Goal: Check status

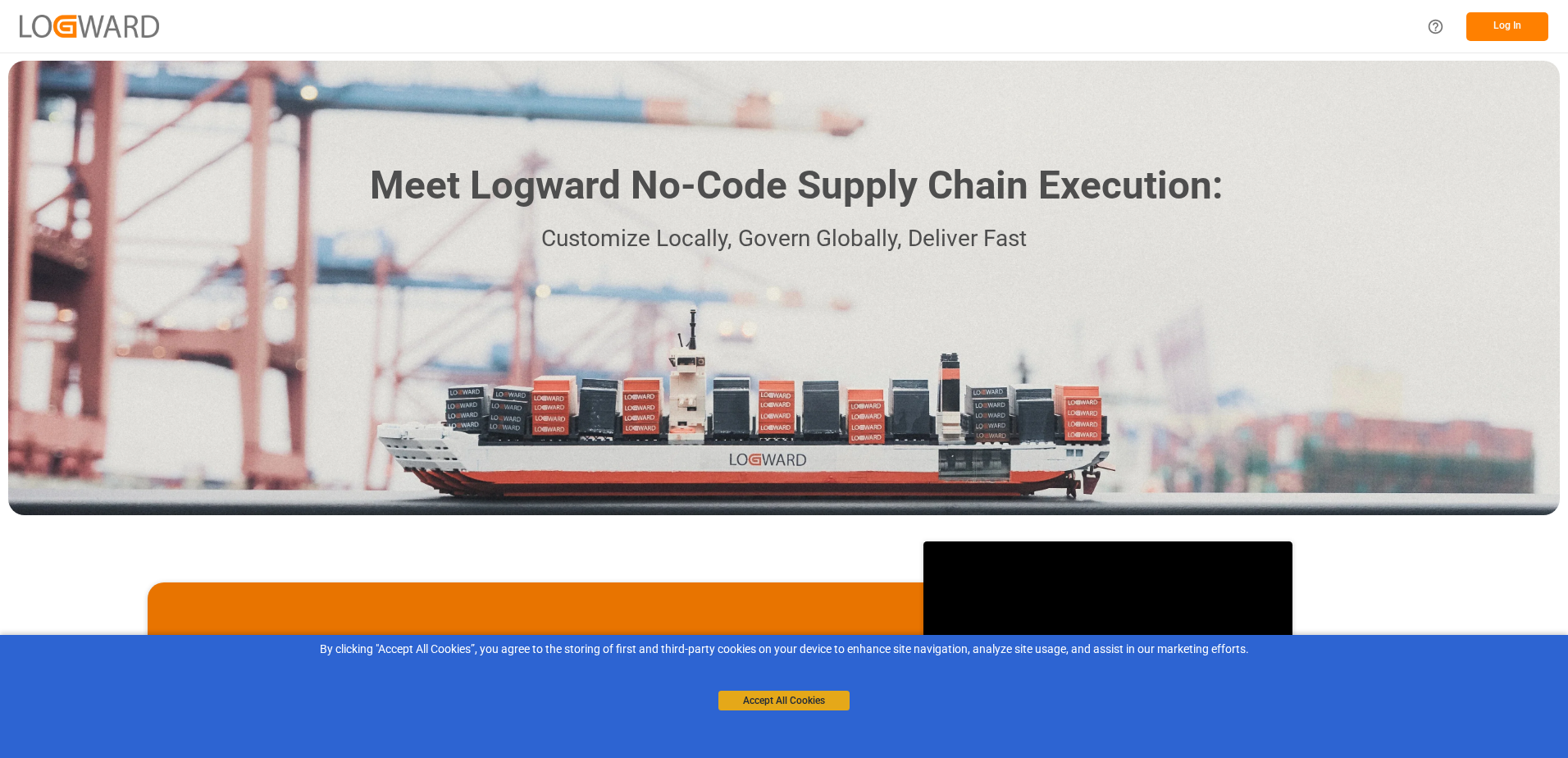
click at [819, 698] on button "Accept All Cookies" at bounding box center [784, 701] width 131 height 20
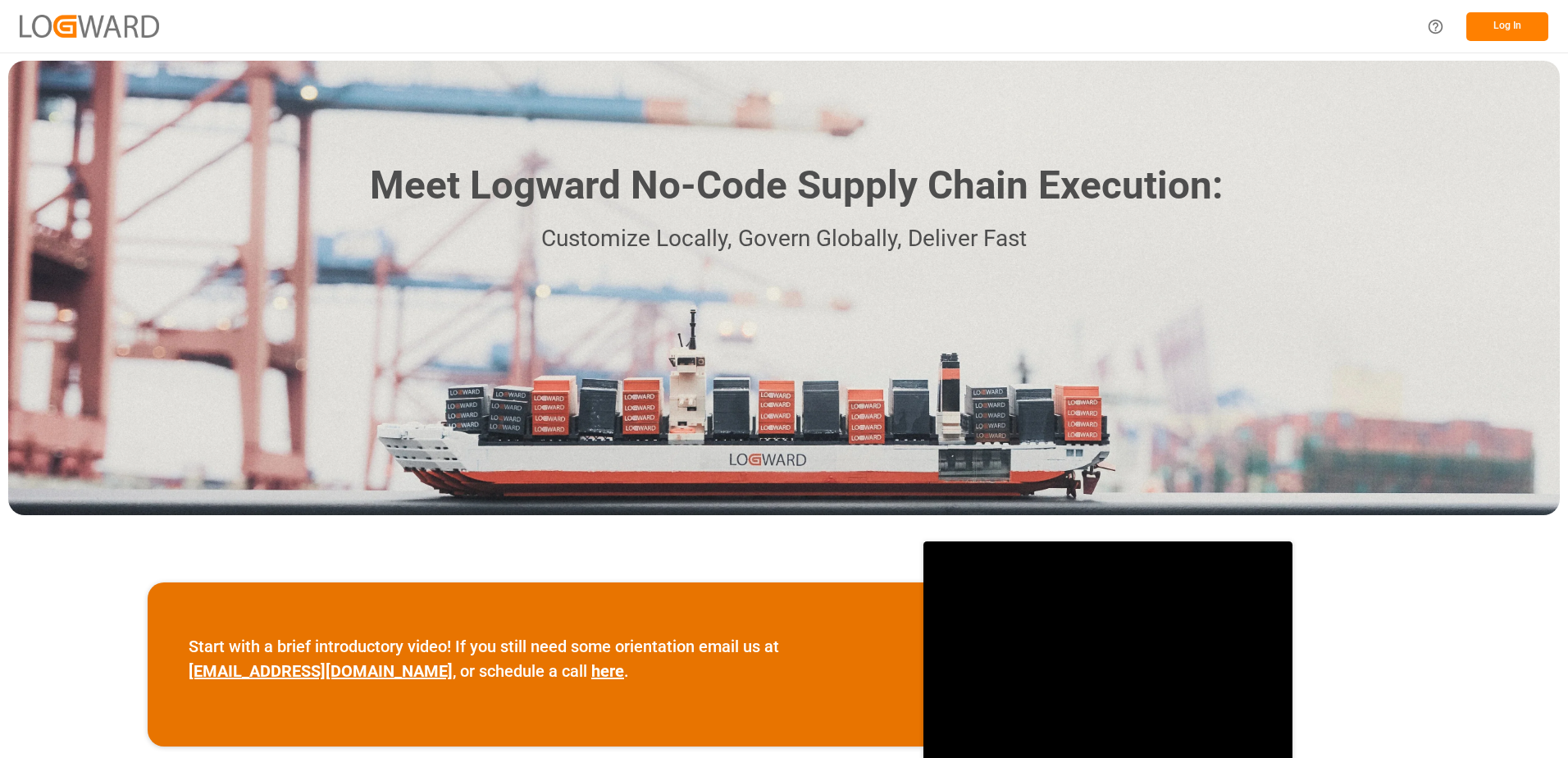
click at [1498, 18] on button "Log In" at bounding box center [1507, 26] width 82 height 29
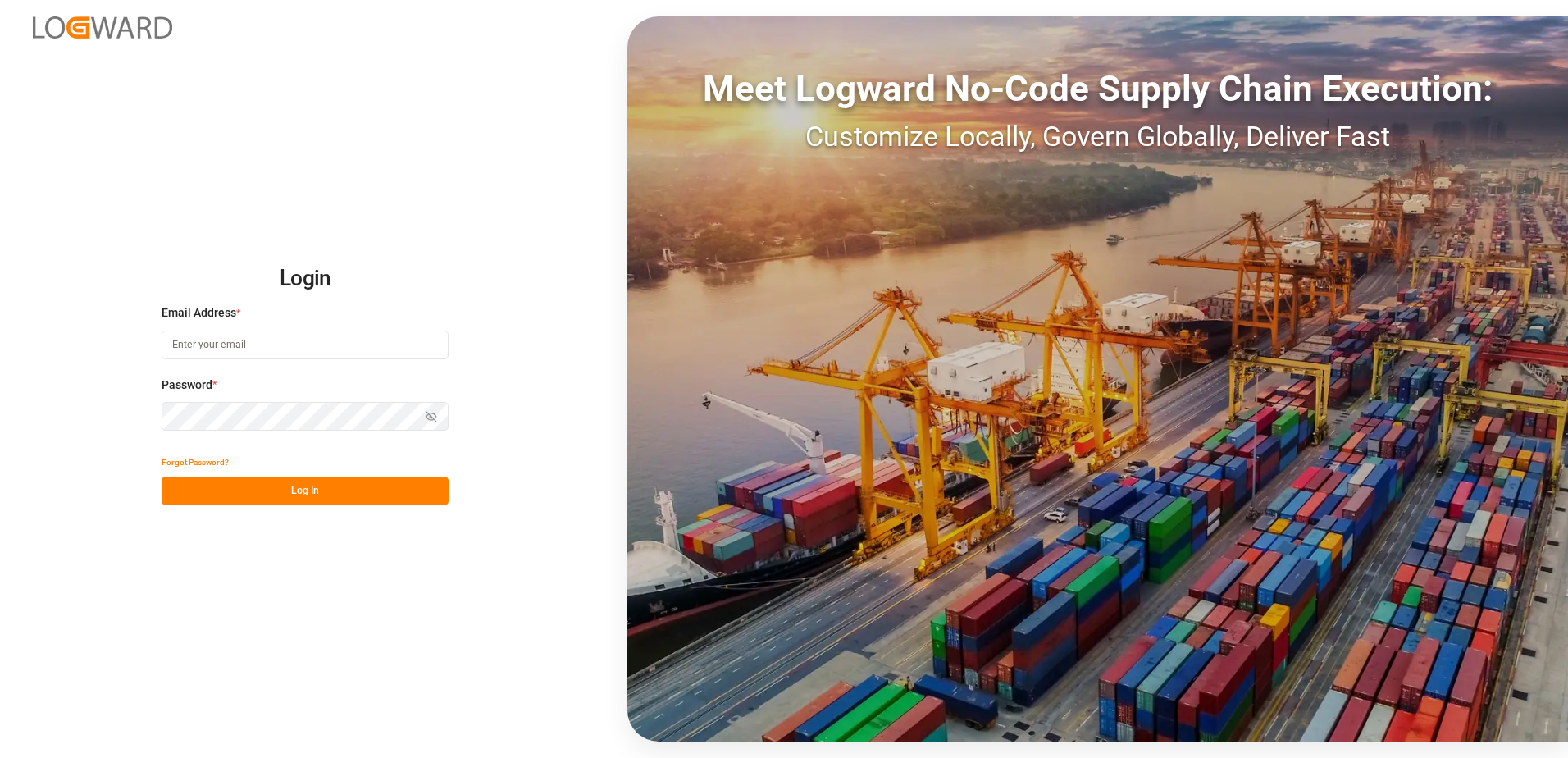
click at [203, 356] on input at bounding box center [305, 344] width 287 height 29
type input "[EMAIL_ADDRESS][DOMAIN_NAME]"
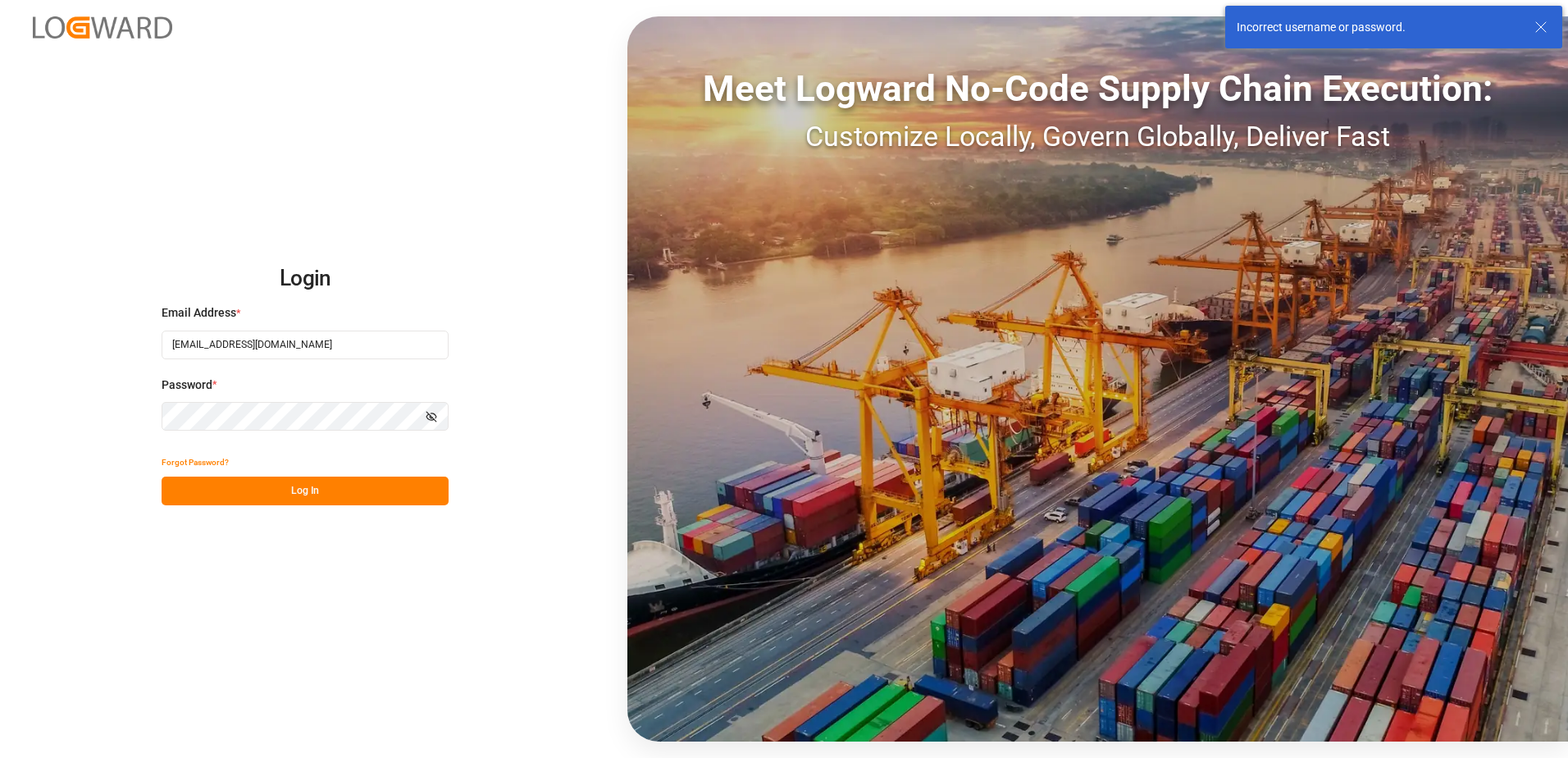
click at [134, 415] on div "Login Email Address * [EMAIL_ADDRESS][DOMAIN_NAME] Password * Show password For…" at bounding box center [784, 379] width 1568 height 758
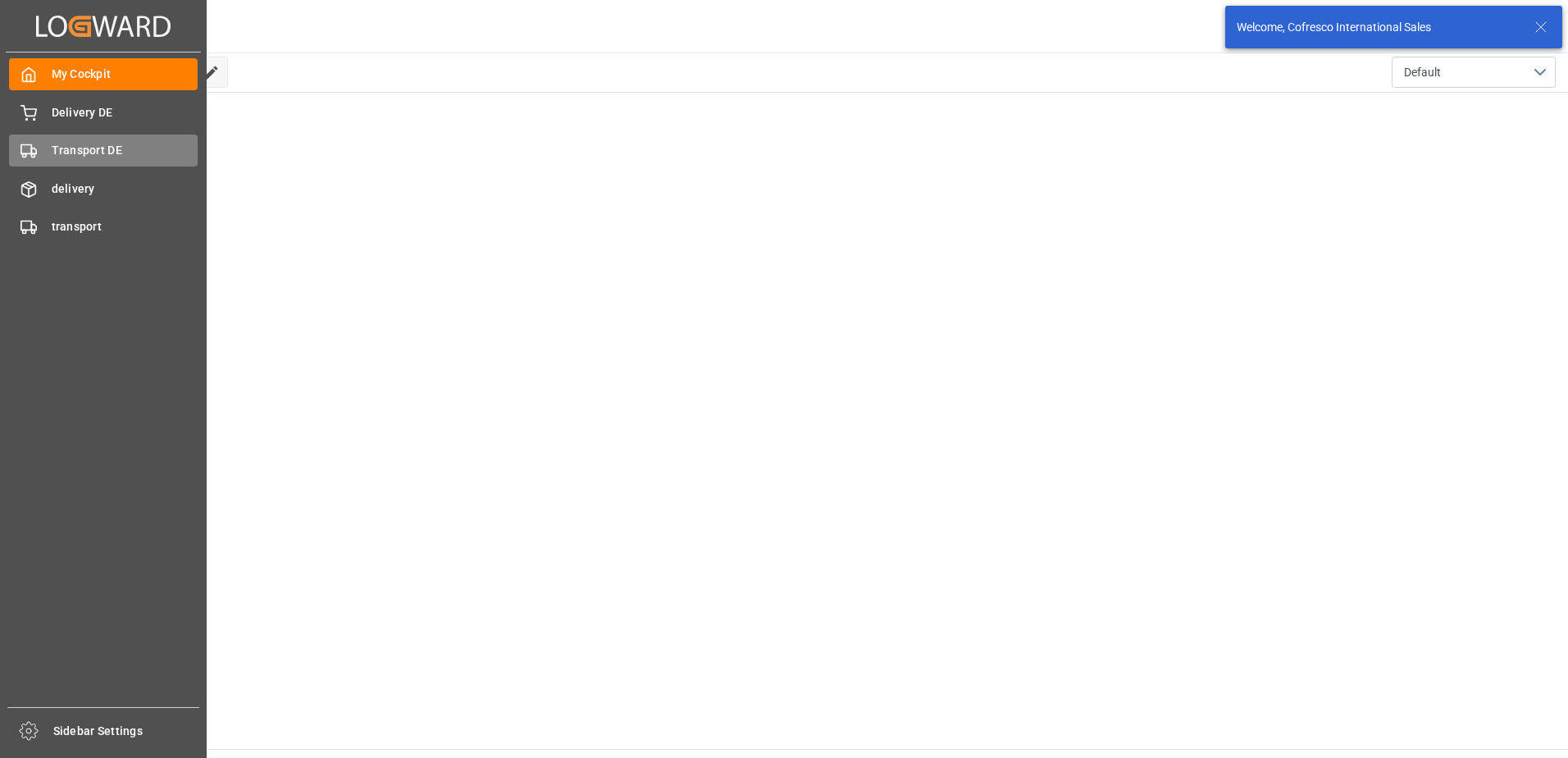
click at [96, 154] on span "Transport DE" at bounding box center [124, 150] width 147 height 17
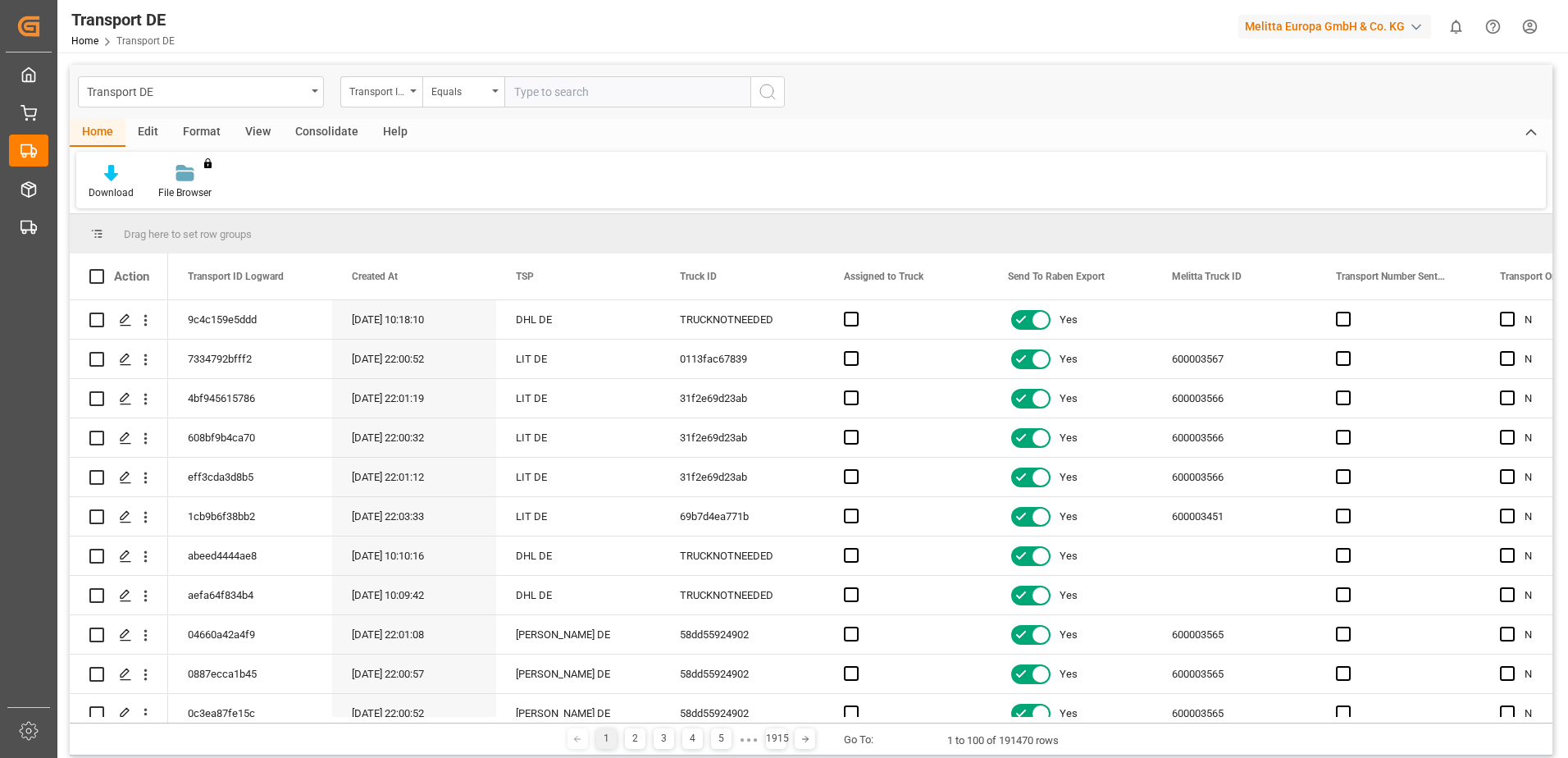
click at [547, 99] on input "text" at bounding box center [628, 92] width 246 height 32
type input "80003735"
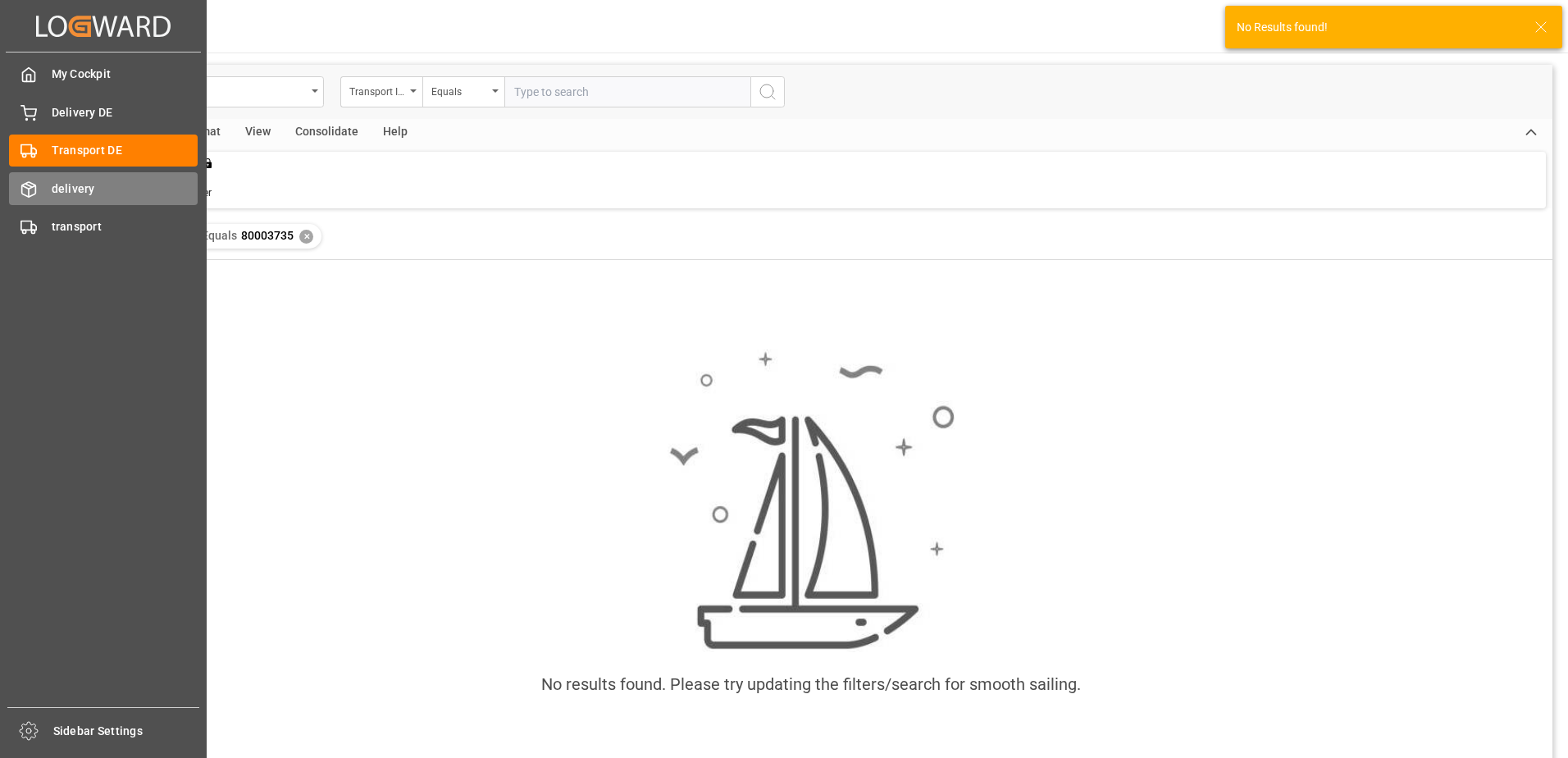
click at [29, 198] on div "delivery delivery" at bounding box center [102, 188] width 188 height 32
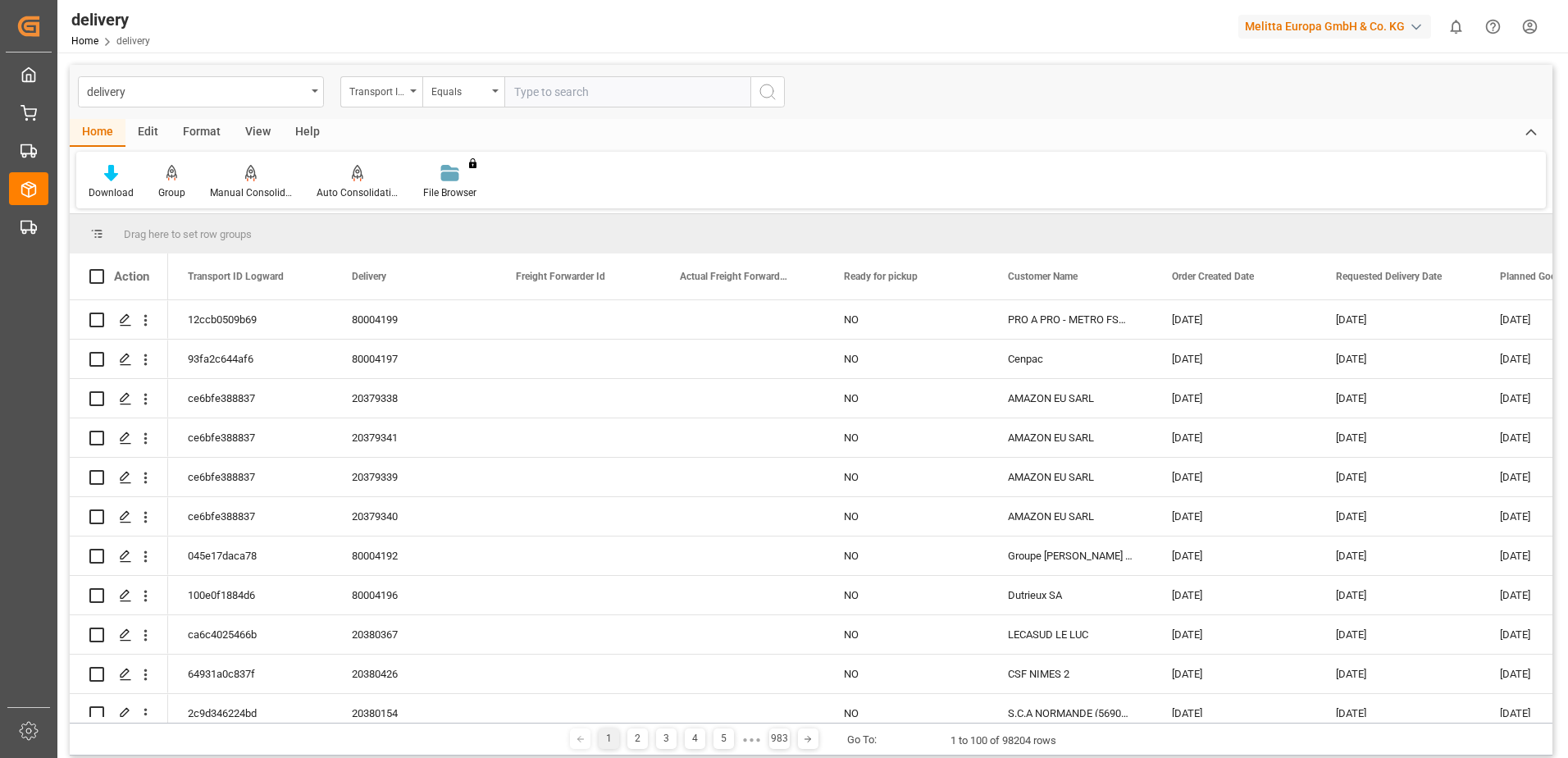
click at [542, 98] on input "text" at bounding box center [628, 92] width 246 height 32
type input "80003735"
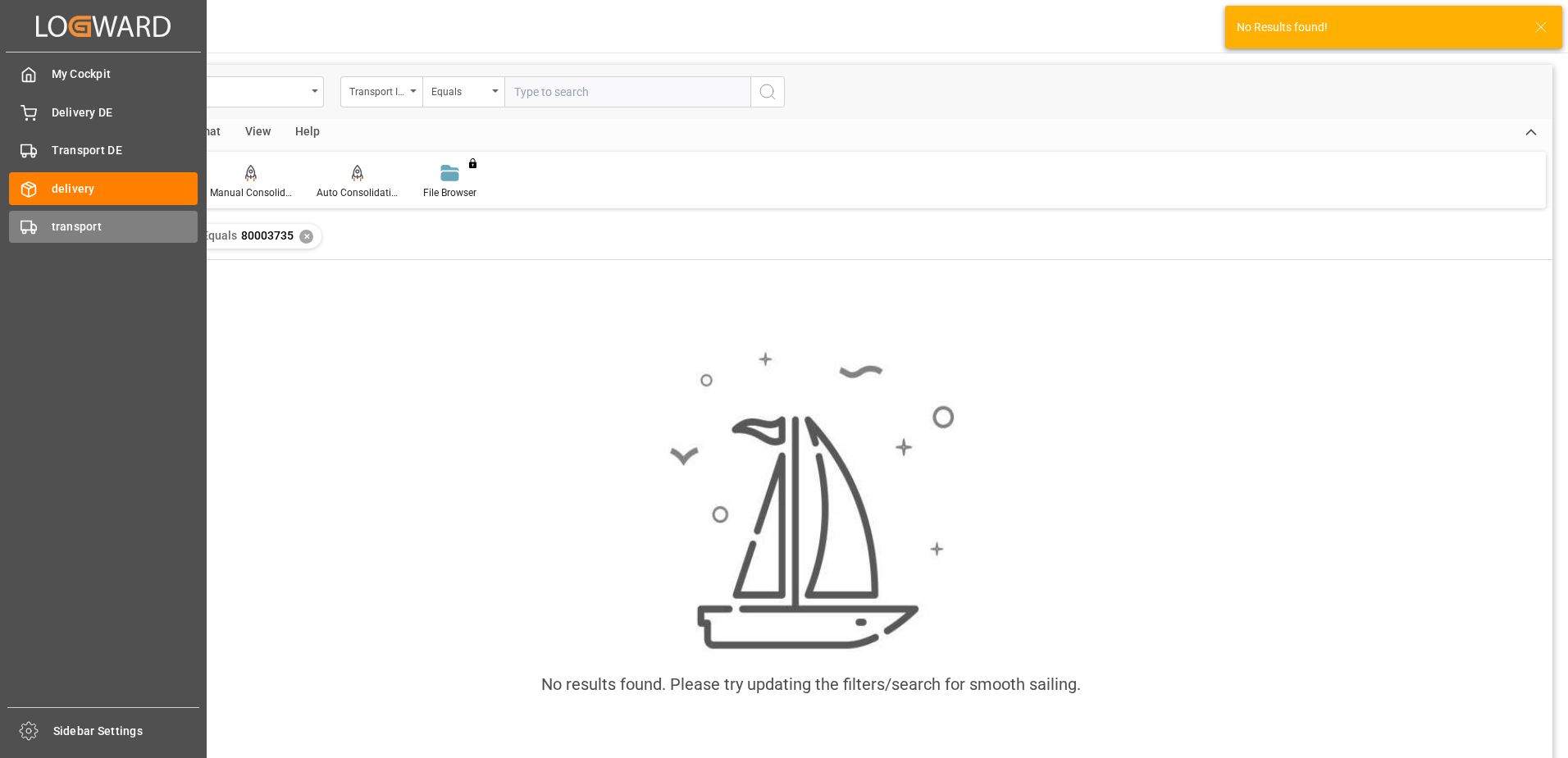
click at [36, 223] on div "transport transport" at bounding box center [102, 227] width 188 height 32
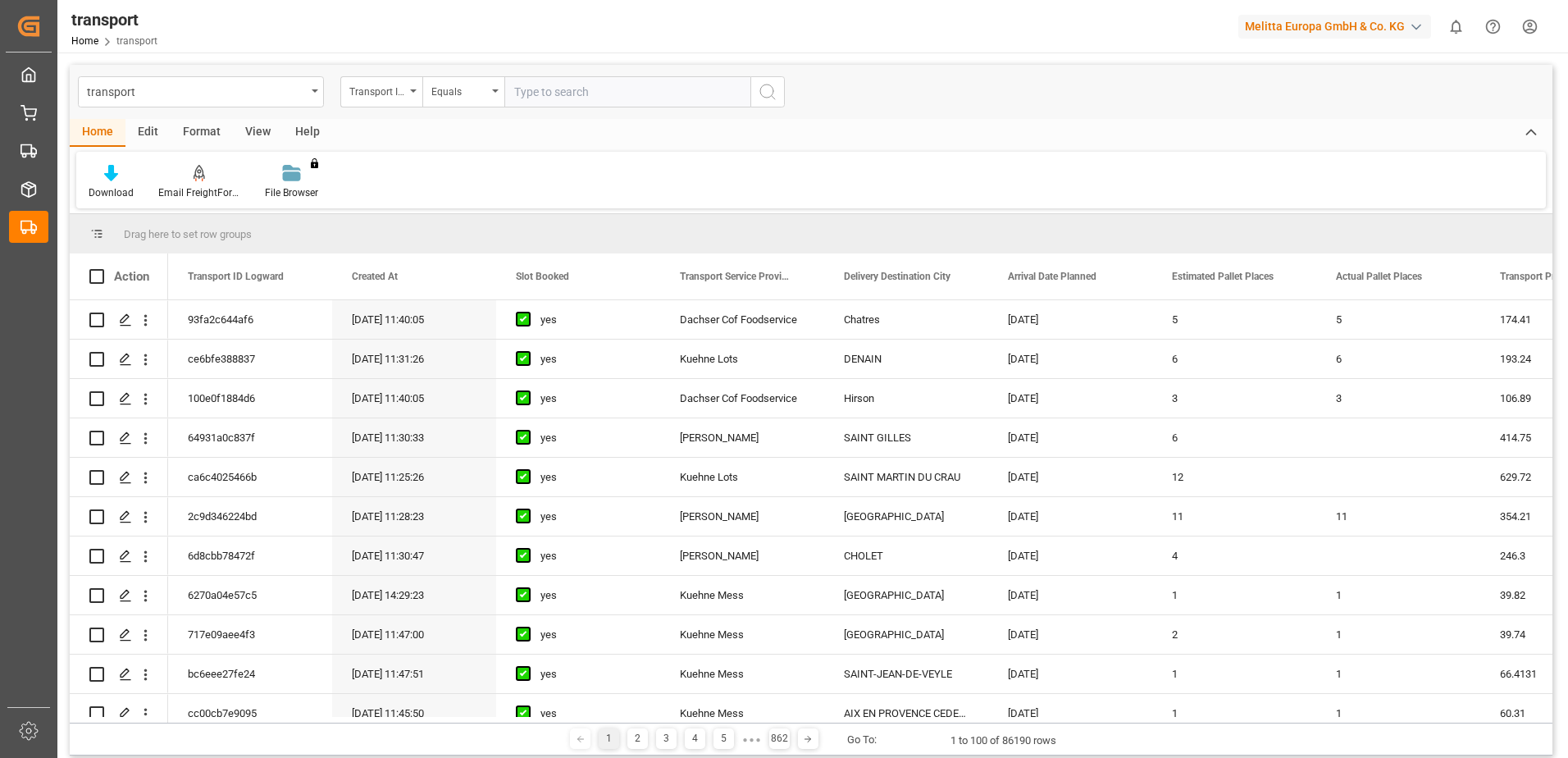
click at [565, 97] on input "text" at bounding box center [628, 92] width 246 height 32
type input "80003735"
